Goal: Task Accomplishment & Management: Use online tool/utility

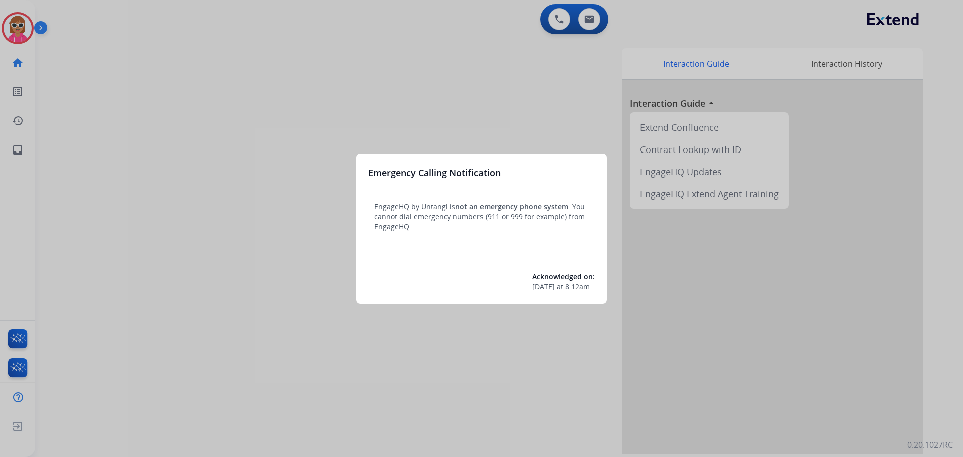
click at [18, 26] on div at bounding box center [481, 228] width 963 height 457
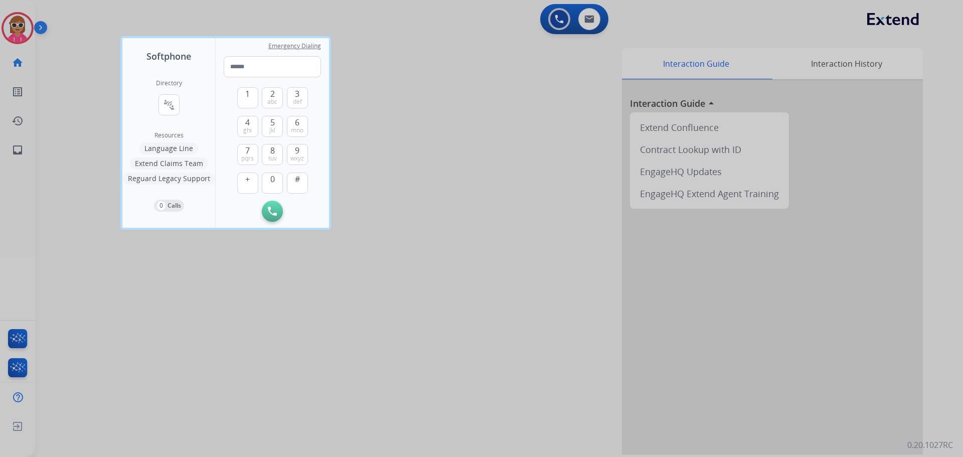
click at [23, 25] on div at bounding box center [481, 228] width 963 height 457
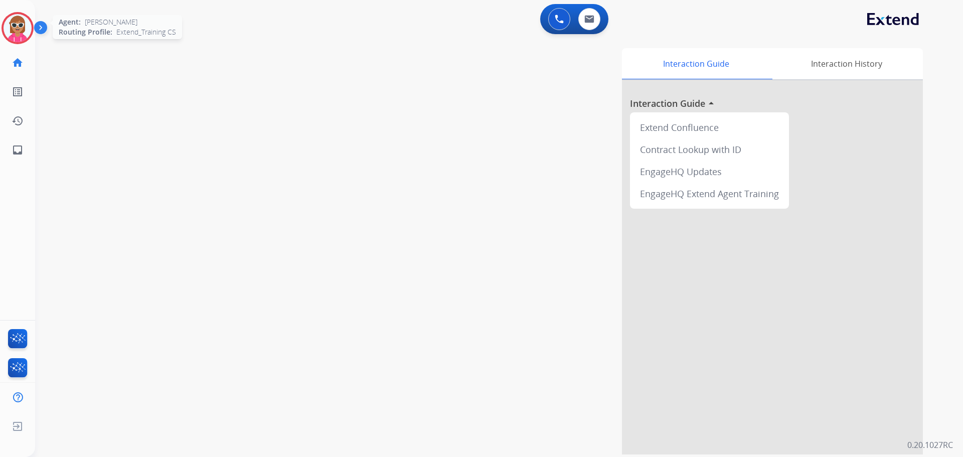
click at [16, 24] on img at bounding box center [18, 28] width 28 height 28
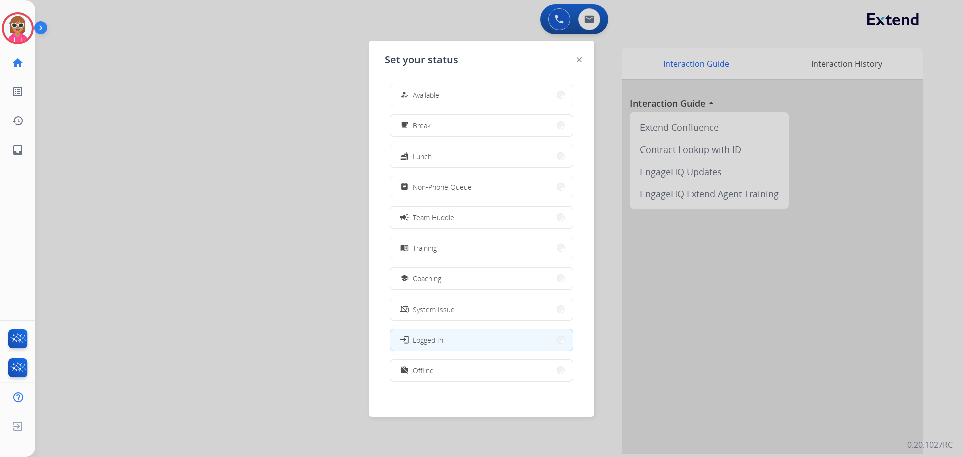
drag, startPoint x: 475, startPoint y: 180, endPoint x: 469, endPoint y: 170, distance: 11.0
click at [475, 180] on button "assignment Non-Phone Queue" at bounding box center [481, 187] width 183 height 22
